Goal: Navigation & Orientation: Find specific page/section

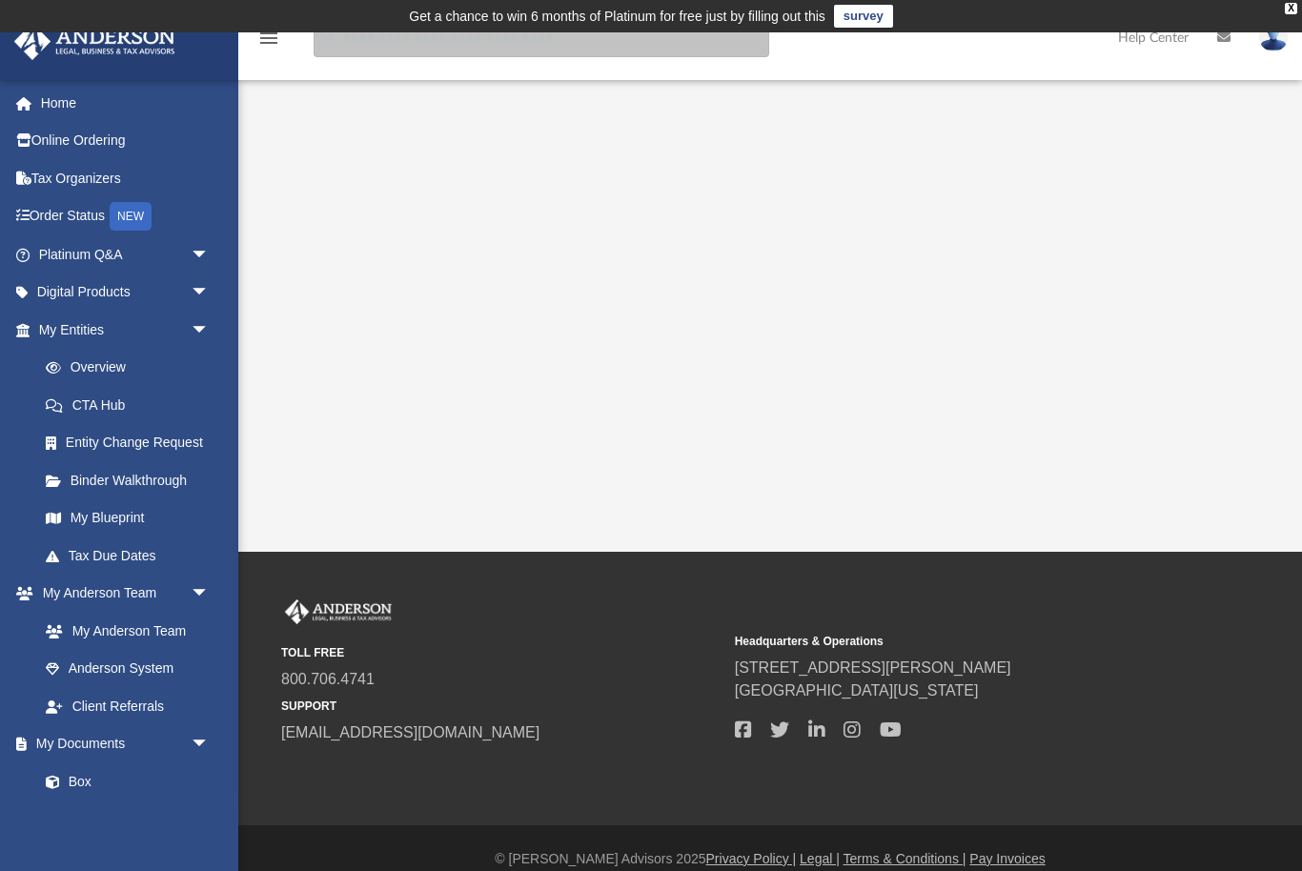
click at [422, 54] on input "search" at bounding box center [542, 38] width 456 height 38
type input "**********"
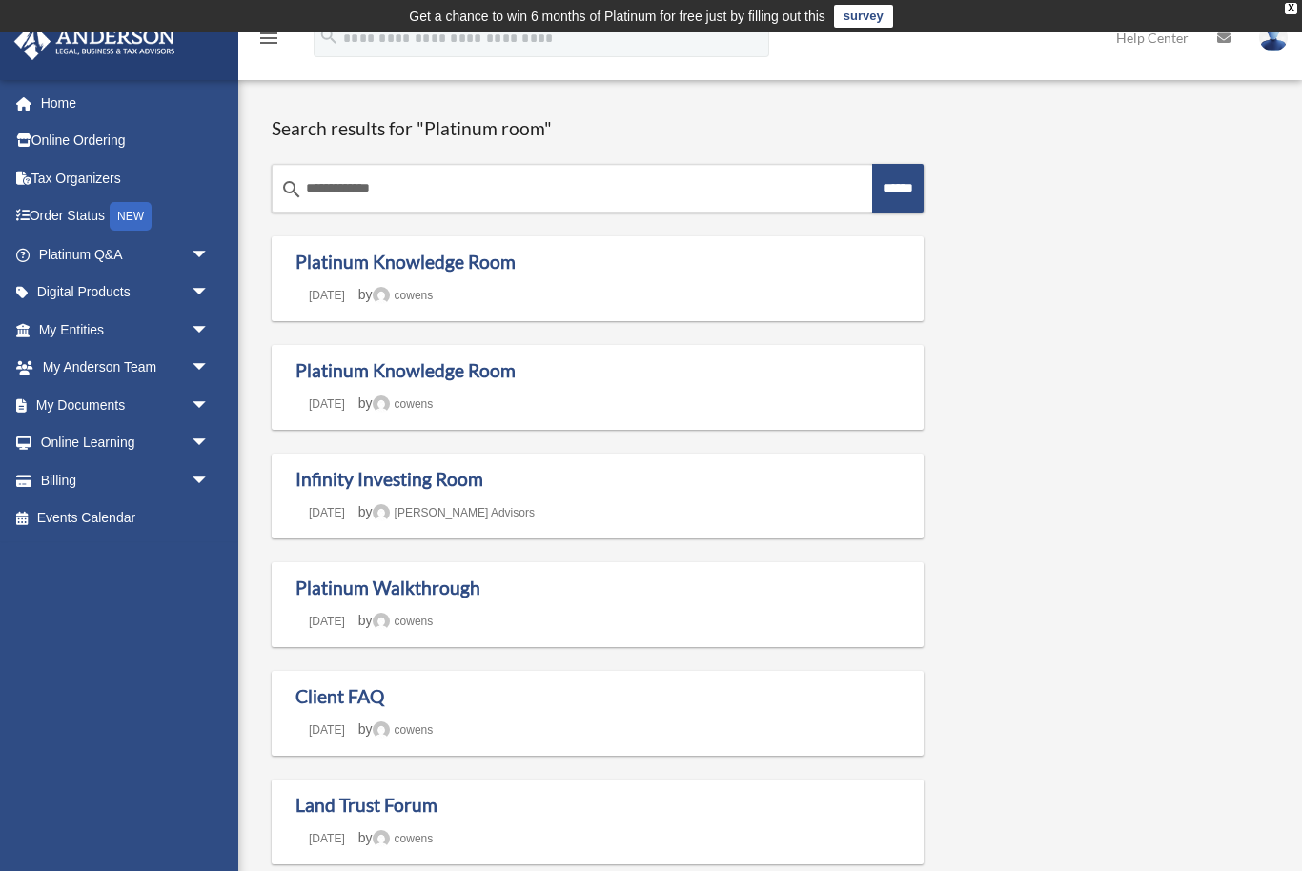
click at [1291, 12] on div "X" at bounding box center [1291, 8] width 12 height 11
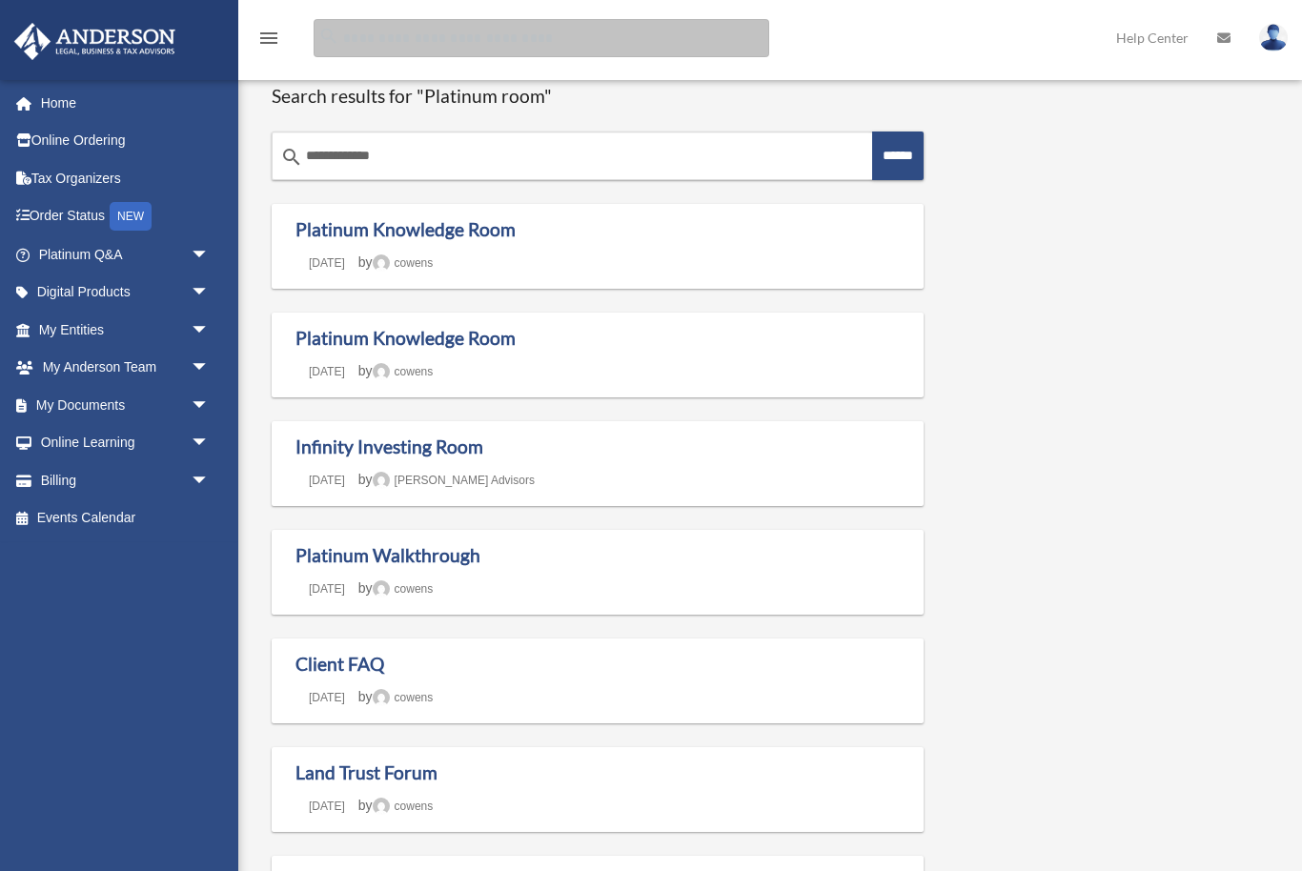
click at [399, 32] on input "Search for:" at bounding box center [542, 38] width 456 height 38
type input "**********"
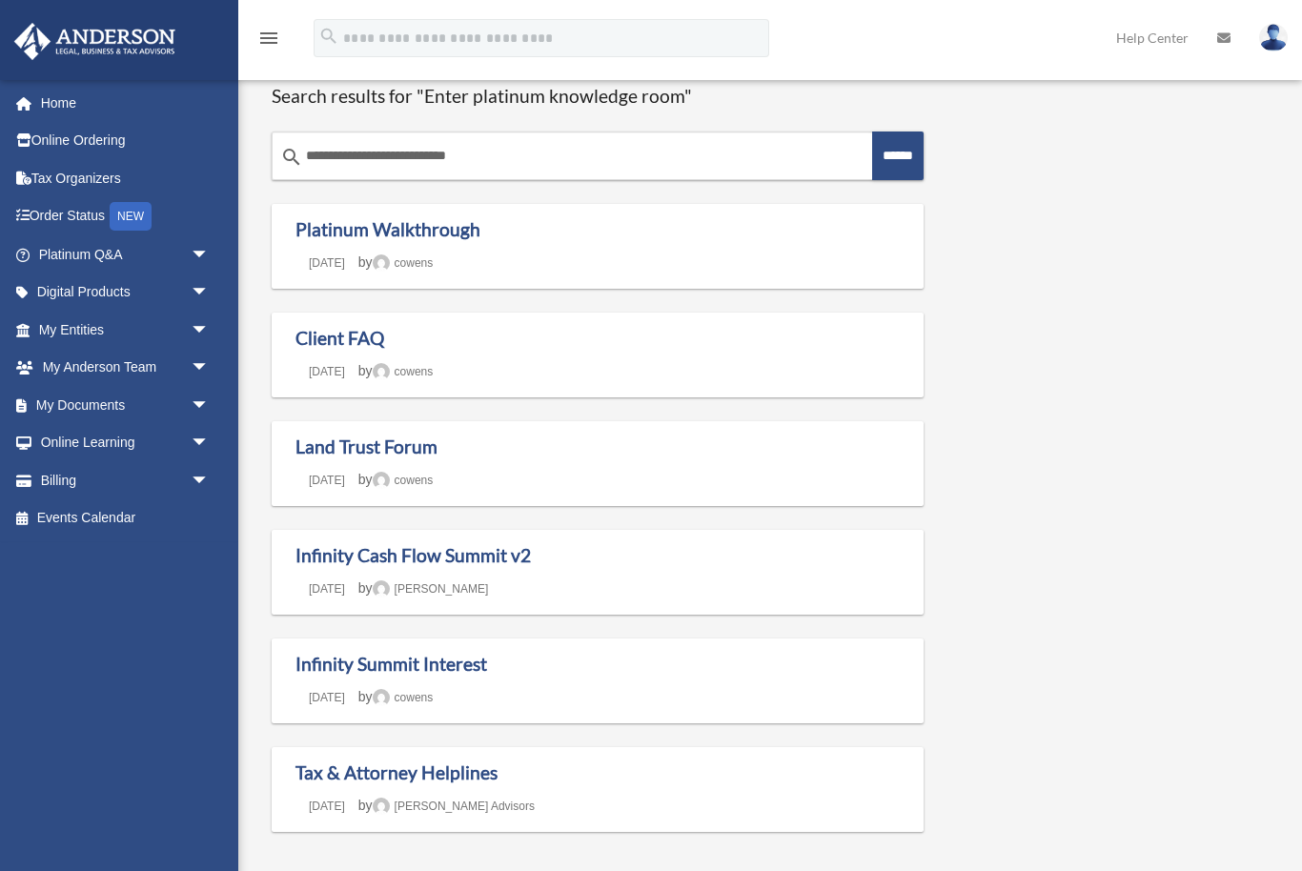
click at [71, 259] on link "Platinum Q&A arrow_drop_down" at bounding box center [125, 254] width 225 height 38
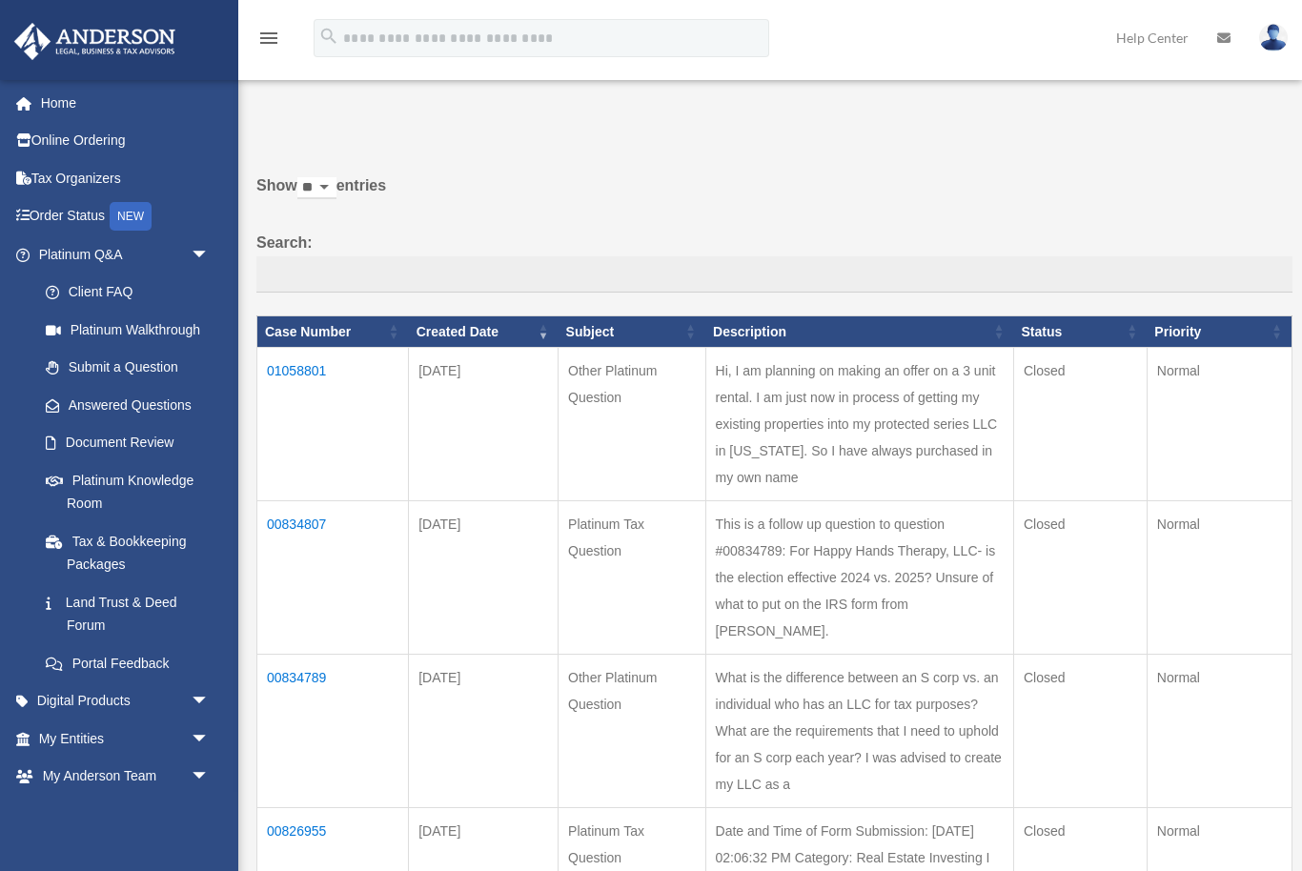
click at [108, 486] on link "Platinum Knowledge Room" at bounding box center [128, 491] width 202 height 61
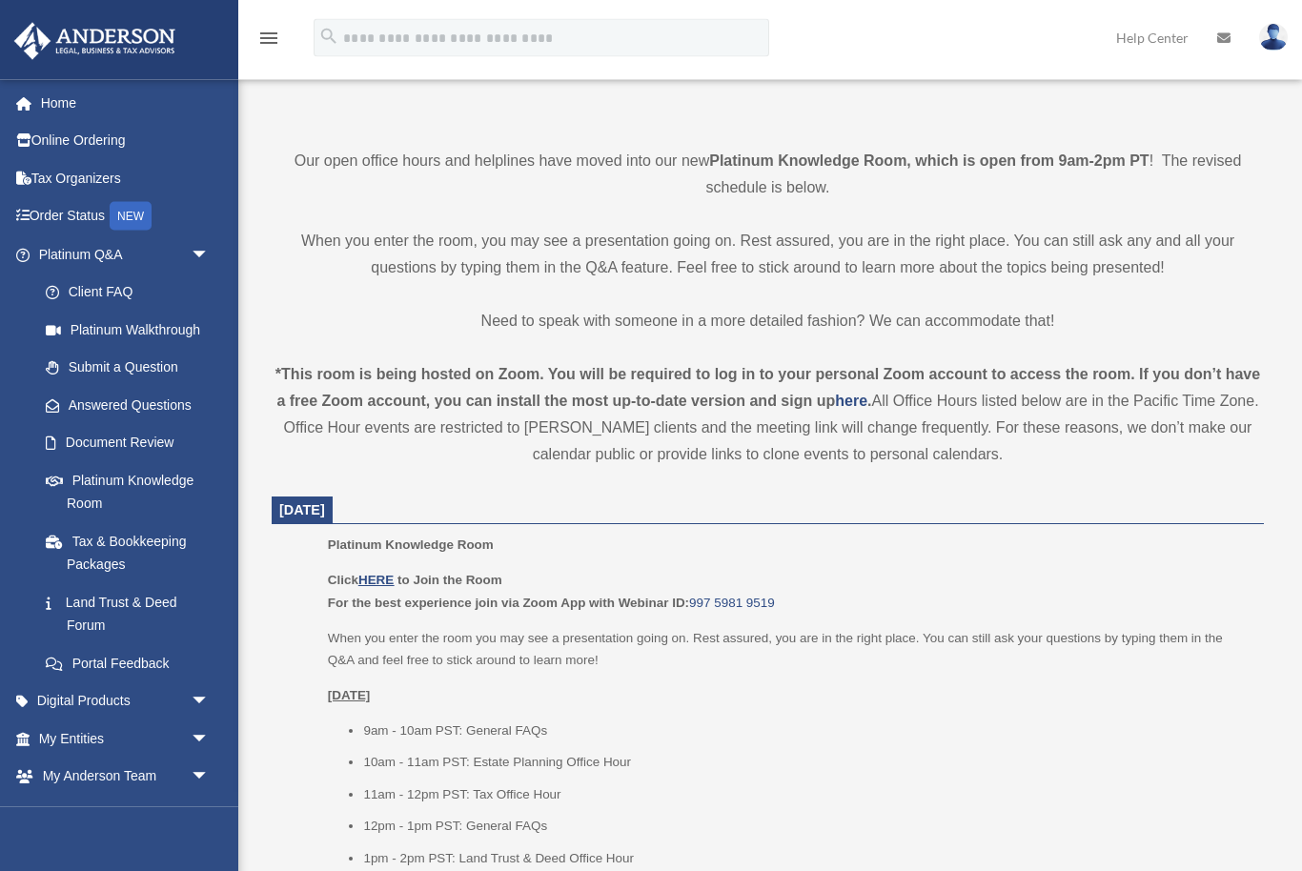
scroll to position [383, 0]
click at [391, 582] on u "HERE" at bounding box center [375, 580] width 35 height 14
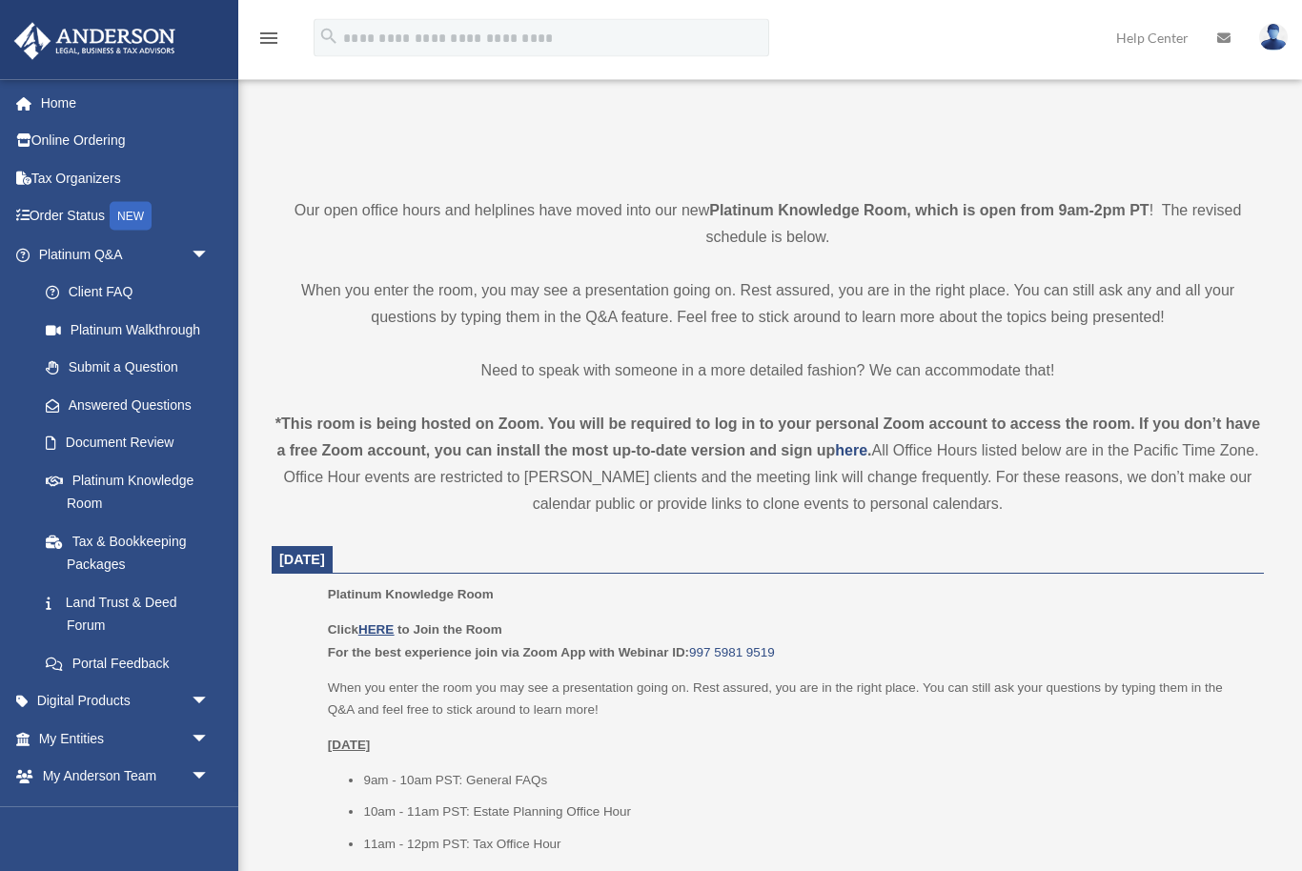
scroll to position [334, 0]
click at [382, 631] on u "HERE" at bounding box center [375, 630] width 35 height 14
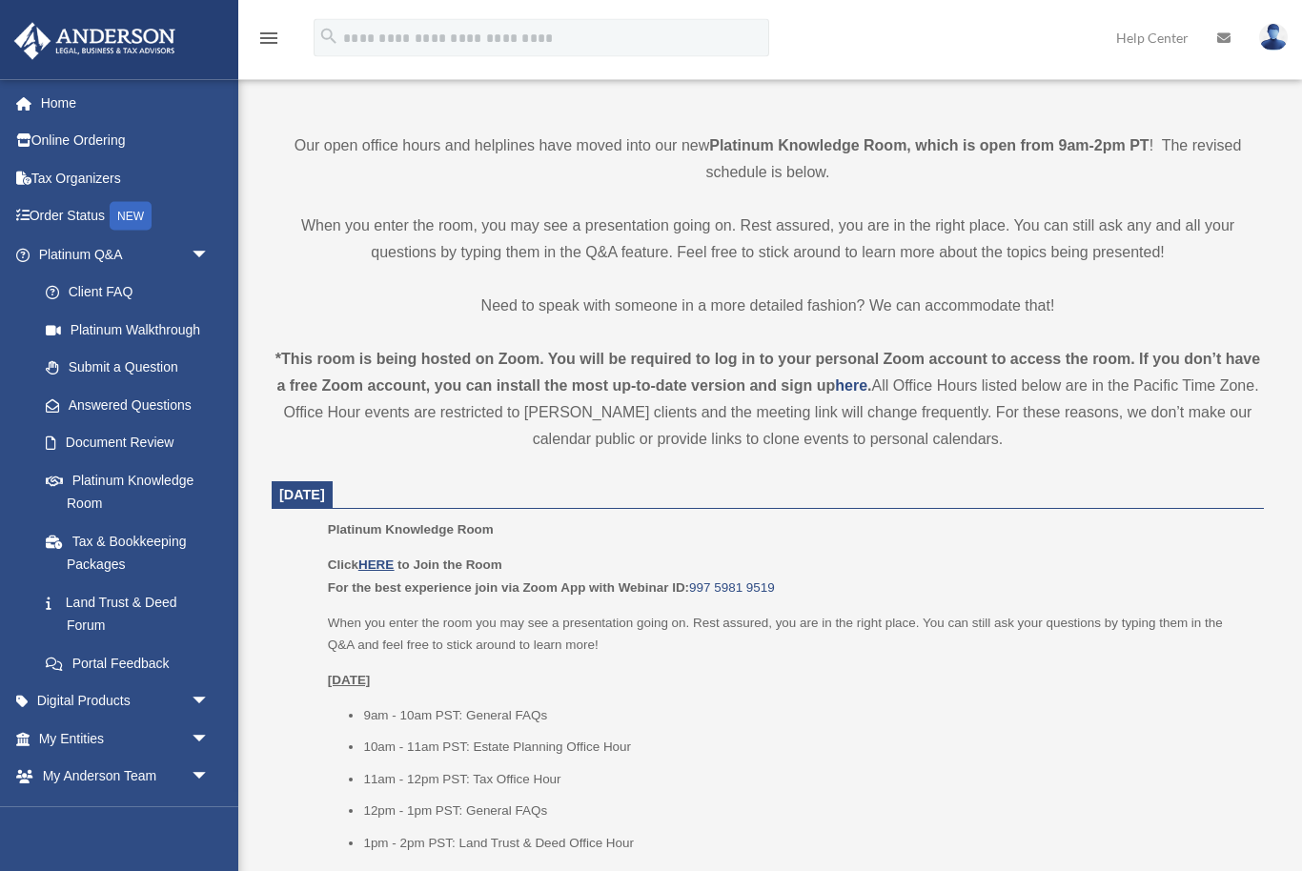
scroll to position [399, 0]
click at [385, 561] on u "HERE" at bounding box center [375, 565] width 35 height 14
